Goal: Task Accomplishment & Management: Manage account settings

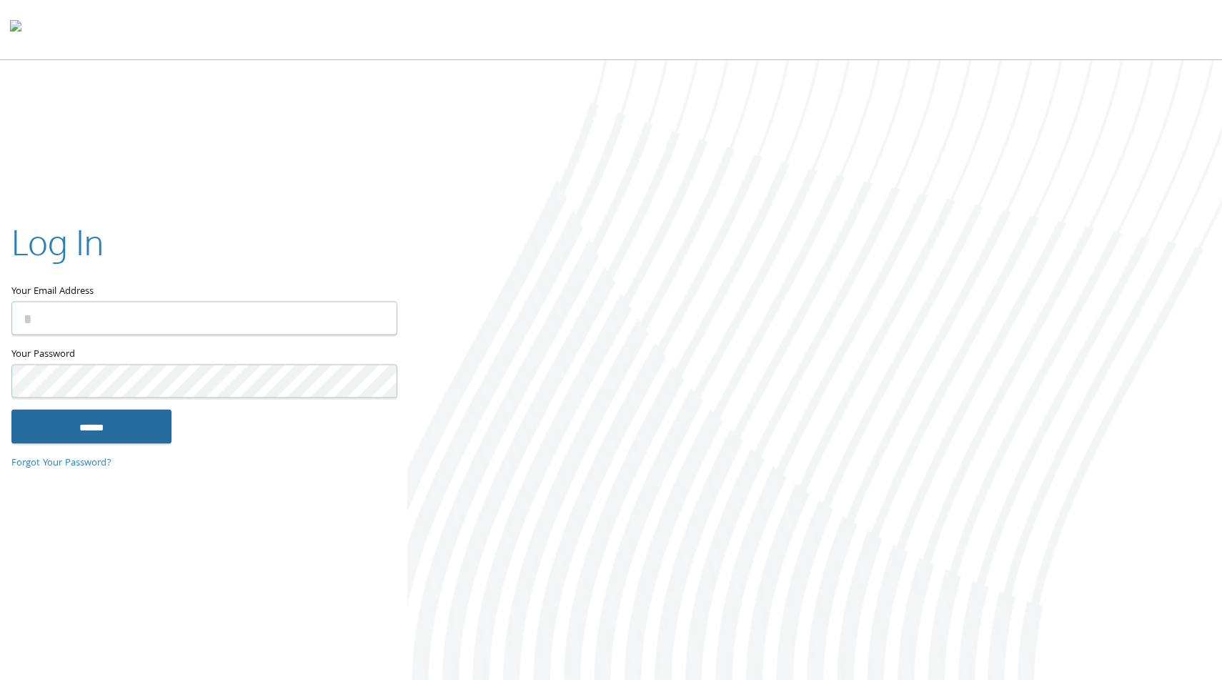
type input "**********"
click at [99, 424] on input "******" at bounding box center [91, 426] width 160 height 34
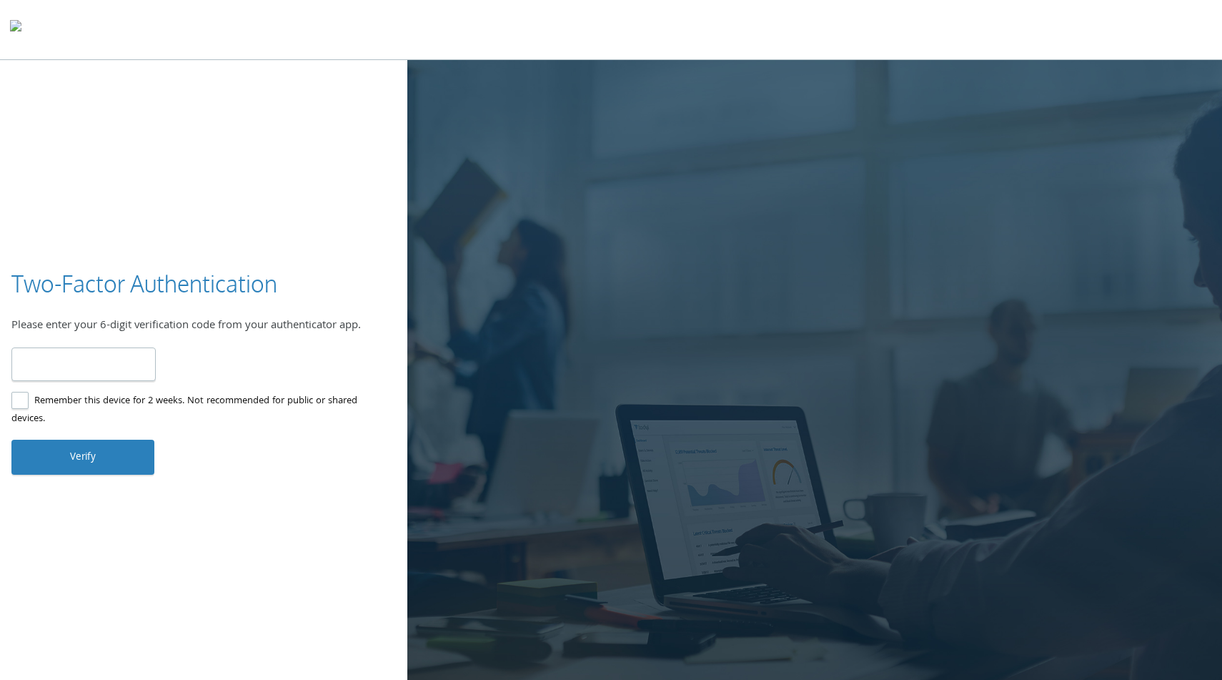
type input "******"
